Goal: Task Accomplishment & Management: Manage account settings

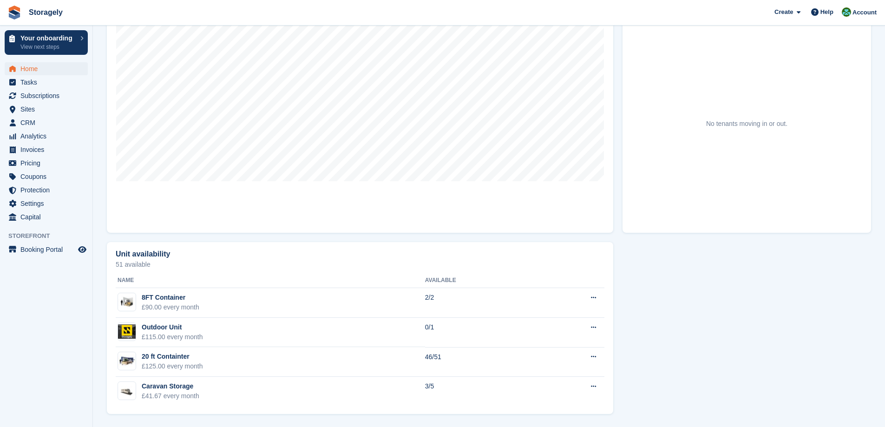
scroll to position [342, 0]
click at [96, 116] on section "Your onboarding Welcome to Stora! Press the button below to access your tailore…" at bounding box center [489, 42] width 792 height 769
click at [29, 126] on span "CRM" at bounding box center [48, 122] width 56 height 13
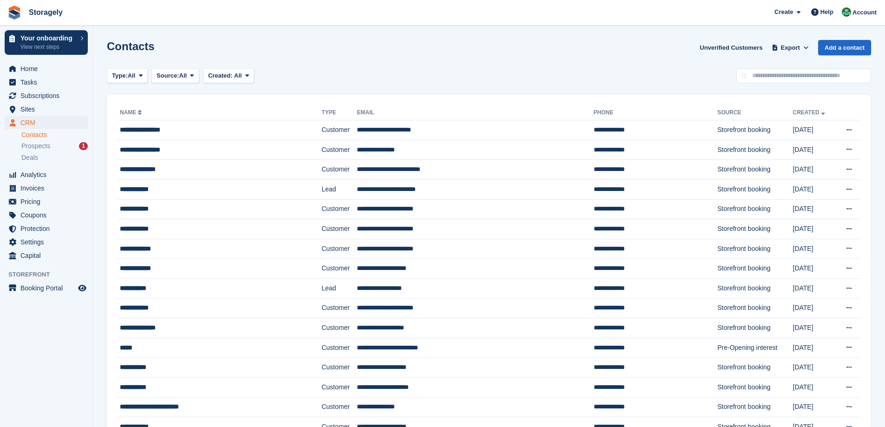
scroll to position [93, 0]
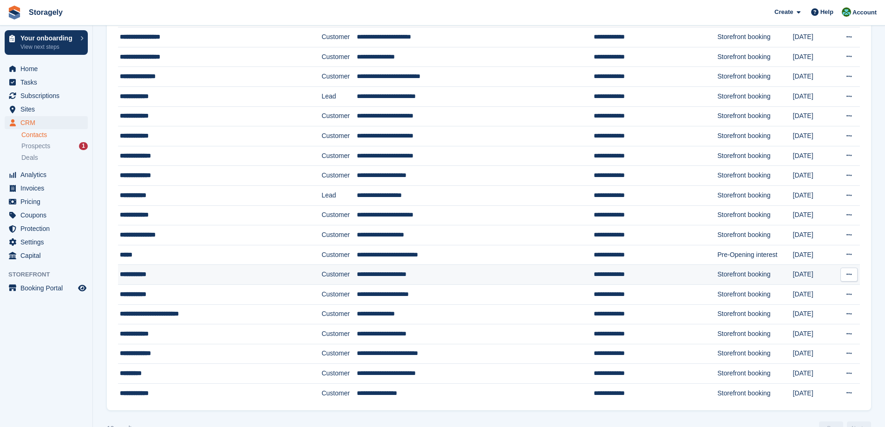
click at [139, 276] on div "**********" at bounding box center [200, 275] width 160 height 10
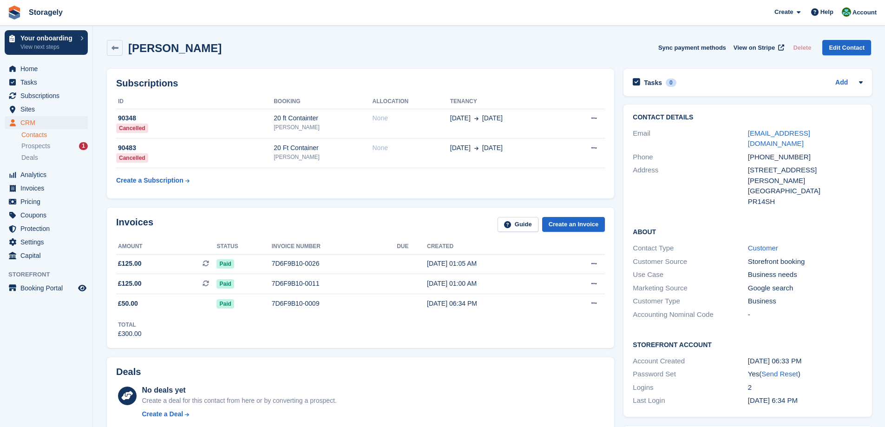
click at [218, 202] on div "Subscriptions ID Booking Allocation Tenancy 90348 Cancelled 20 ft Containter Du…" at bounding box center [360, 133] width 517 height 139
click at [211, 202] on div "Subscriptions ID Booking Allocation Tenancy 90348 Cancelled 20 ft Containter Du…" at bounding box center [360, 133] width 517 height 139
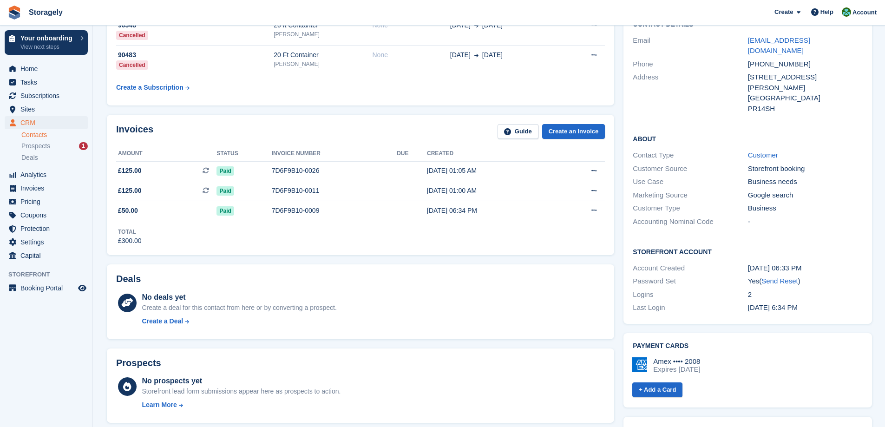
click at [242, 263] on div "Deals No deals yet Create a deal for this contact from here or by converting a …" at bounding box center [360, 302] width 517 height 84
click at [588, 211] on button at bounding box center [594, 211] width 17 height 14
click at [273, 232] on div "Total £300.00" at bounding box center [360, 233] width 489 height 26
click at [164, 206] on span "£50.00" at bounding box center [166, 211] width 100 height 10
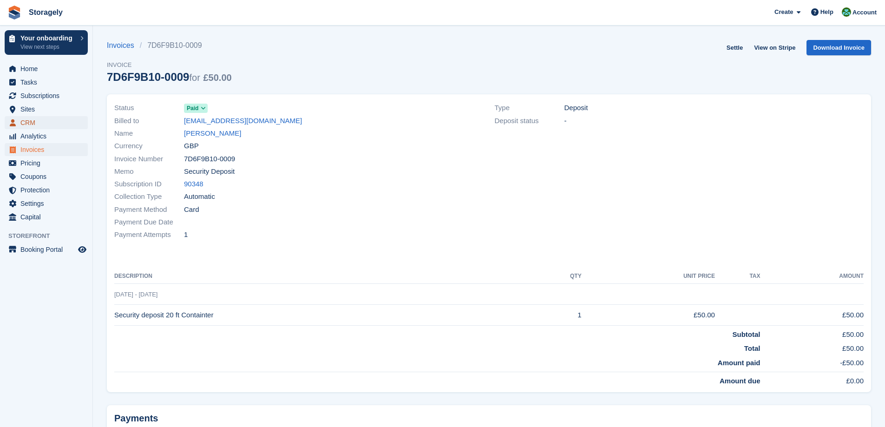
click at [39, 121] on span "CRM" at bounding box center [48, 122] width 56 height 13
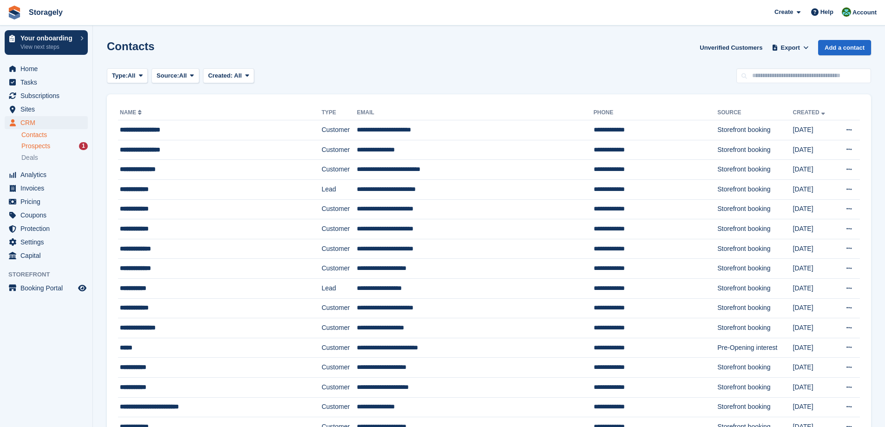
click at [56, 145] on div "Prospects 1" at bounding box center [54, 146] width 66 height 9
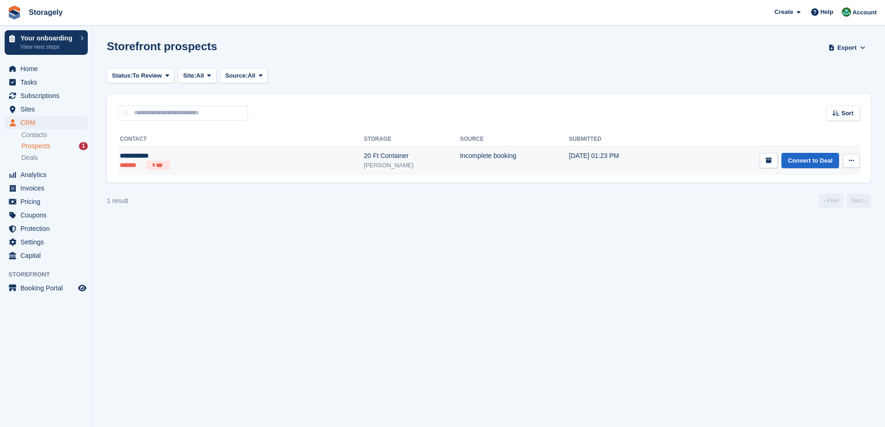
click at [197, 165] on ul "******* ***" at bounding box center [182, 165] width 125 height 9
